Goal: Find specific page/section: Find specific page/section

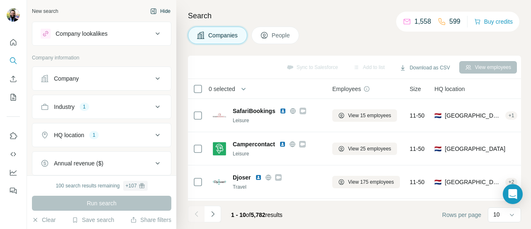
click at [153, 12] on button "Hide" at bounding box center [160, 11] width 32 height 12
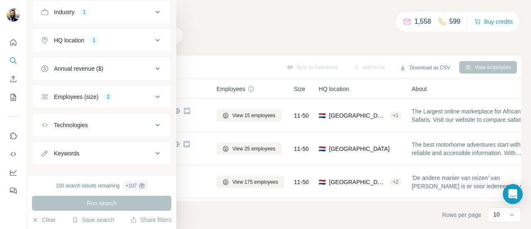
scroll to position [105, 0]
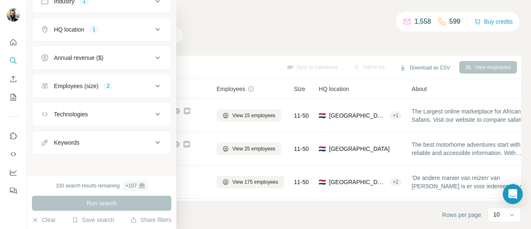
click at [112, 140] on div "Keywords" at bounding box center [97, 142] width 112 height 8
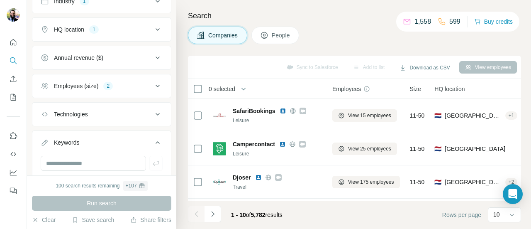
click at [112, 140] on div "Keywords" at bounding box center [97, 142] width 112 height 8
click at [111, 118] on button "Technologies" at bounding box center [101, 114] width 139 height 20
click at [112, 113] on div "Technologies" at bounding box center [97, 114] width 112 height 8
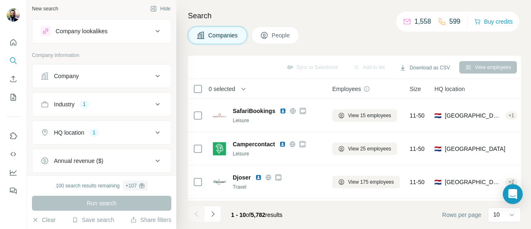
scroll to position [0, 0]
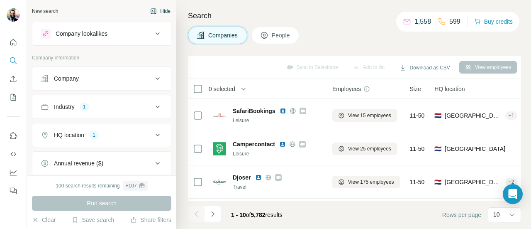
click at [161, 11] on button "Hide" at bounding box center [160, 11] width 32 height 12
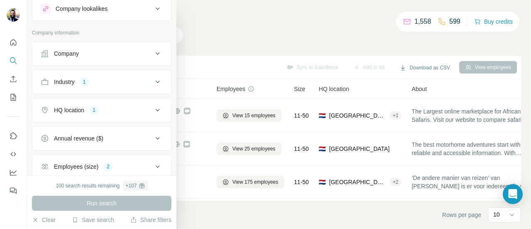
scroll to position [41, 0]
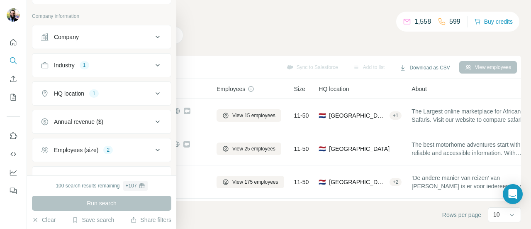
click at [100, 67] on div "Industry 1" at bounding box center [97, 65] width 112 height 8
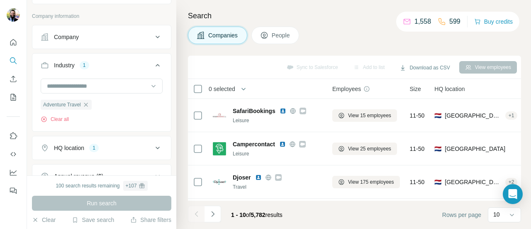
click at [100, 67] on div "Industry 1" at bounding box center [97, 65] width 112 height 8
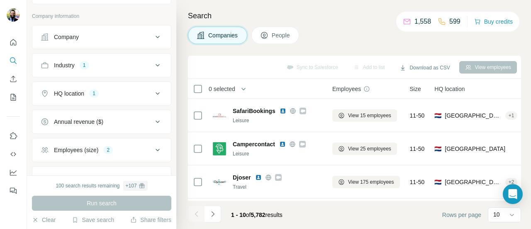
click at [100, 67] on div "Industry 1" at bounding box center [97, 65] width 112 height 8
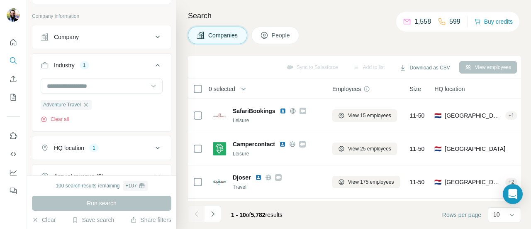
click at [97, 66] on div "Industry 1" at bounding box center [97, 65] width 112 height 8
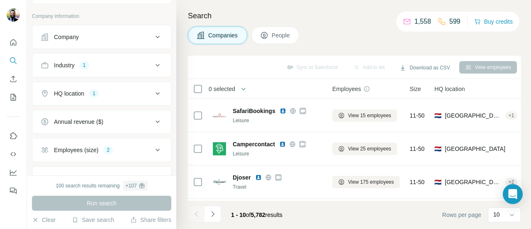
click at [92, 92] on div "1" at bounding box center [94, 93] width 10 height 7
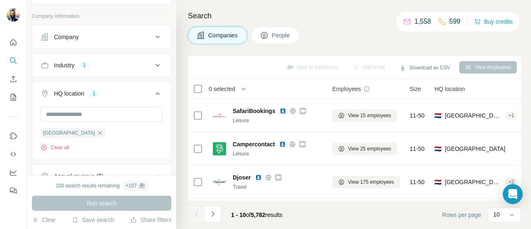
click at [92, 92] on div "1" at bounding box center [94, 93] width 10 height 7
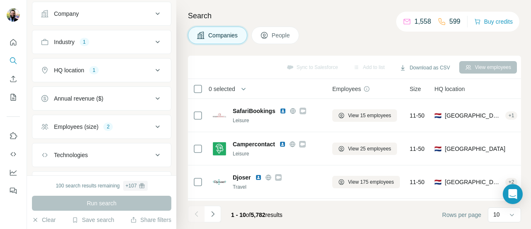
scroll to position [83, 0]
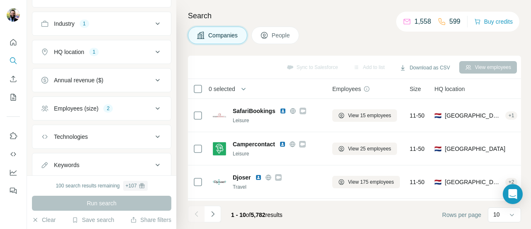
click at [87, 108] on div "Employees (size)" at bounding box center [76, 108] width 44 height 8
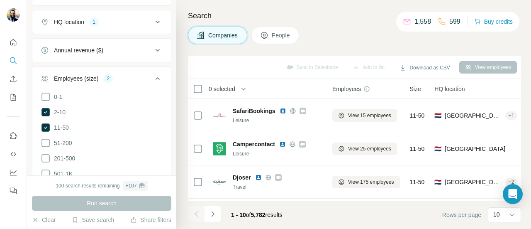
scroll to position [124, 0]
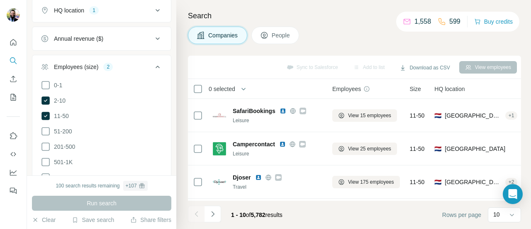
click at [95, 63] on div "Employees (size)" at bounding box center [76, 67] width 44 height 8
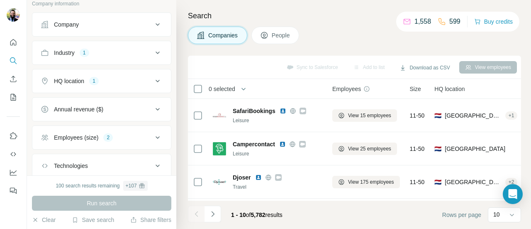
scroll to position [0, 0]
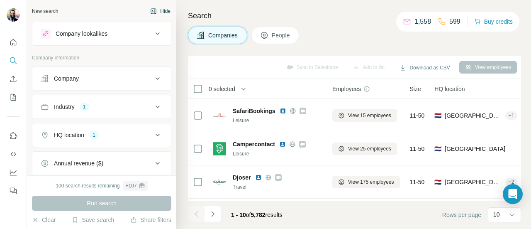
click at [147, 15] on button "Hide" at bounding box center [160, 11] width 32 height 12
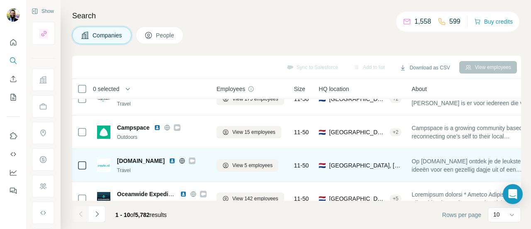
scroll to position [124, 0]
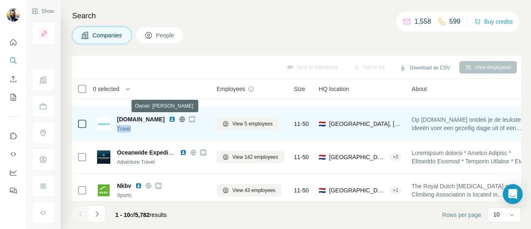
click at [189, 119] on div at bounding box center [192, 119] width 7 height 7
